Goal: Ask a question

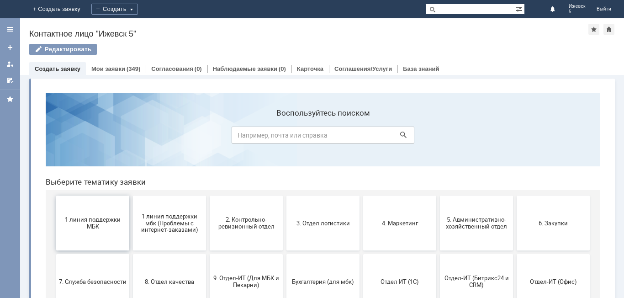
click at [96, 221] on span "1 линия поддержки МБК" at bounding box center [93, 223] width 68 height 14
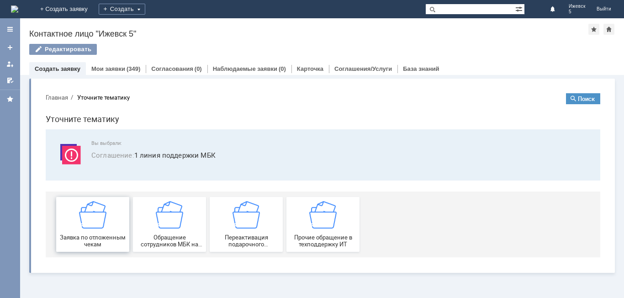
click at [95, 227] on img at bounding box center [92, 214] width 27 height 27
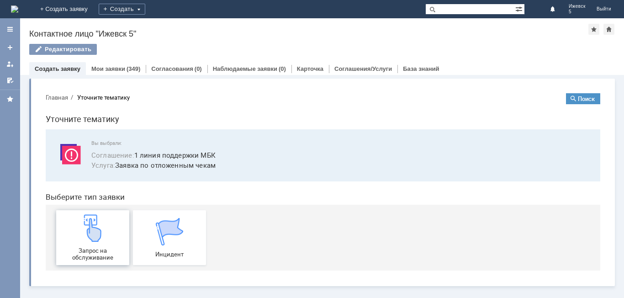
click at [103, 220] on img at bounding box center [92, 227] width 27 height 27
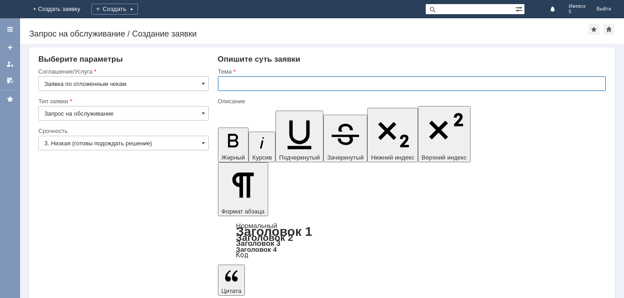
click at [233, 85] on input "text" at bounding box center [412, 83] width 388 height 15
type input "Б"
click at [306, 81] on input "МБК Ижевск 5 отложенные ичеки за" at bounding box center [412, 83] width 388 height 15
click at [326, 82] on input "МБК Ижевск 5 отложенные чеки за" at bounding box center [412, 83] width 388 height 15
type input "МБК Ижевск 5 отложенные чеки за [DATE]"
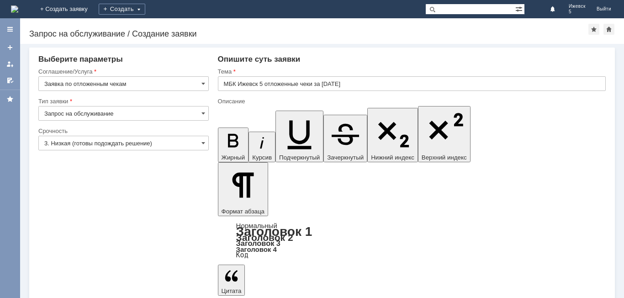
click at [220, 86] on input "МБК Ижевск 5 отложенные чеки за [DATE]" at bounding box center [412, 83] width 388 height 15
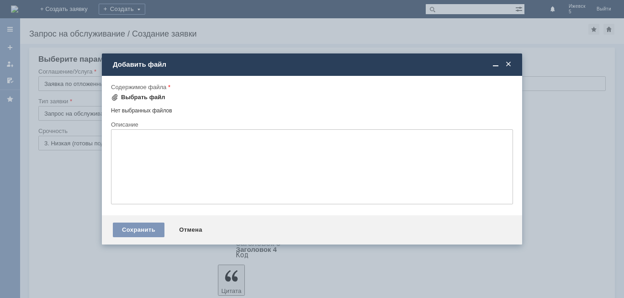
click at [147, 97] on div "Выбрать файл" at bounding box center [143, 97] width 44 height 7
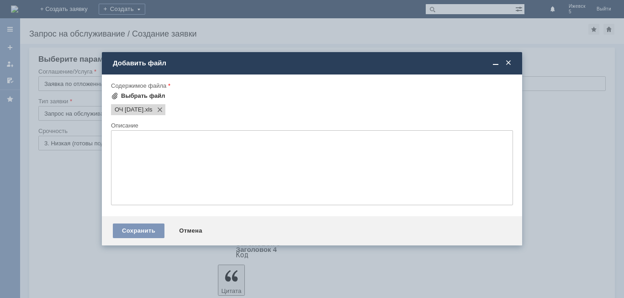
scroll to position [0, 0]
click at [138, 227] on div "Сохранить" at bounding box center [139, 230] width 52 height 15
